Goal: Task Accomplishment & Management: Manage account settings

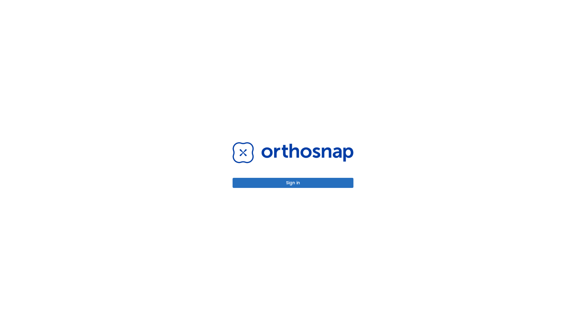
click at [293, 183] on button "Sign in" at bounding box center [293, 183] width 121 height 10
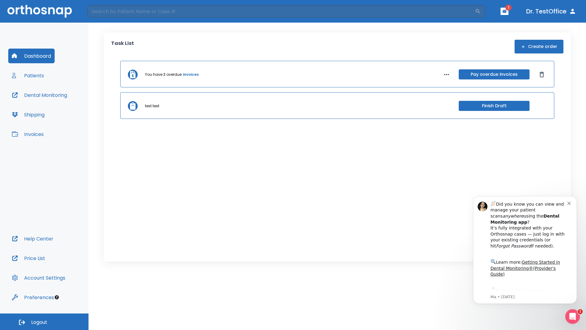
click at [44, 322] on span "Logout" at bounding box center [39, 322] width 16 height 7
